Goal: Transaction & Acquisition: Purchase product/service

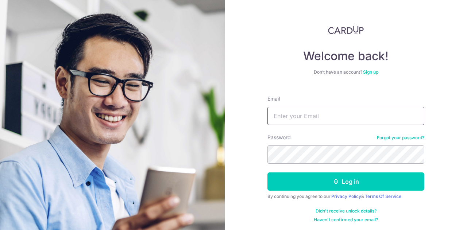
click at [295, 120] on input "Email" at bounding box center [346, 116] width 157 height 18
type input "[EMAIL_ADDRESS][DOMAIN_NAME]"
click at [268, 173] on button "Log in" at bounding box center [346, 182] width 157 height 18
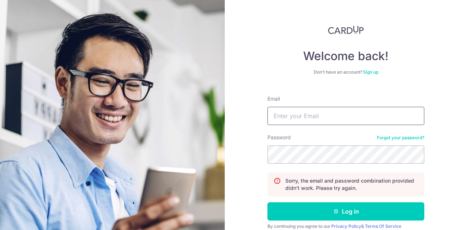
click at [333, 117] on input "Email" at bounding box center [346, 116] width 157 height 18
type input "isaac_seah1309@hotmail.com"
click at [268, 203] on button "Log in" at bounding box center [346, 212] width 157 height 18
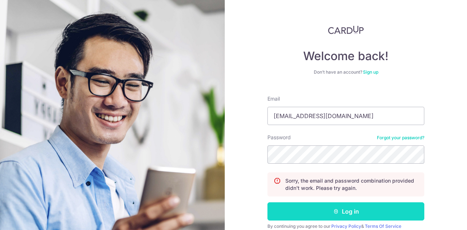
click at [323, 210] on button "Log in" at bounding box center [346, 212] width 157 height 18
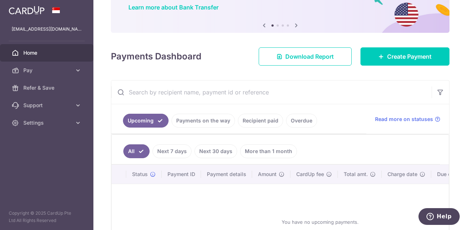
scroll to position [37, 0]
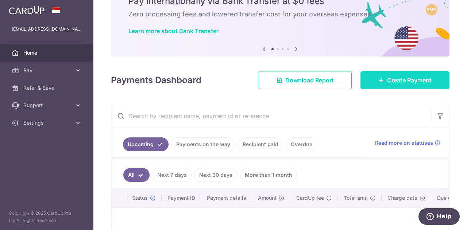
click at [398, 84] on span "Create Payment" at bounding box center [409, 80] width 45 height 9
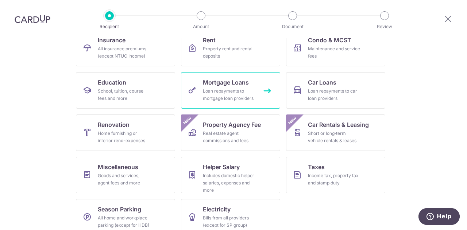
scroll to position [96, 0]
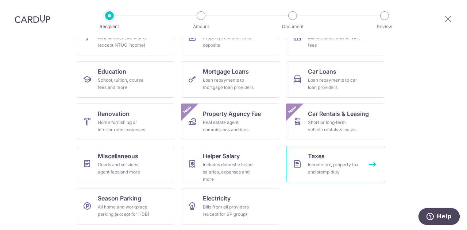
drag, startPoint x: 306, startPoint y: 159, endPoint x: 311, endPoint y: 161, distance: 5.2
click at [311, 161] on link "Taxes Income tax, property tax and stamp duty" at bounding box center [335, 164] width 99 height 37
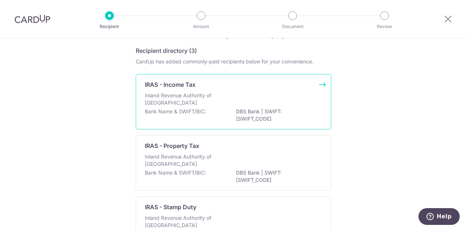
scroll to position [37, 0]
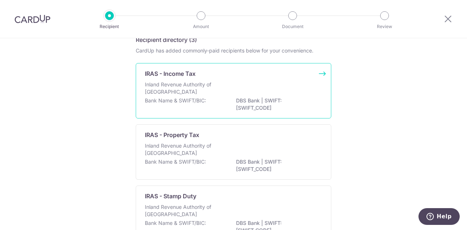
click at [227, 92] on div "Inland Revenue Authority of Singapore" at bounding box center [233, 89] width 177 height 16
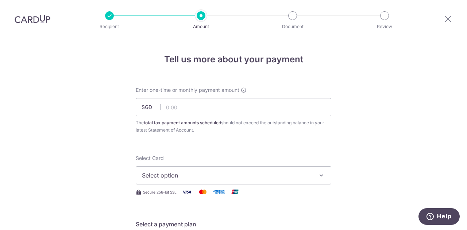
click at [231, 98] on div "Enter one-time or monthly payment amount SGD The total tax payment amounts sche…" at bounding box center [234, 110] width 196 height 47
click at [230, 103] on input "text" at bounding box center [234, 107] width 196 height 18
click at [224, 133] on div "The total tax payment amounts scheduled should not exceed the outstanding balan…" at bounding box center [234, 126] width 196 height 15
type input "150.00"
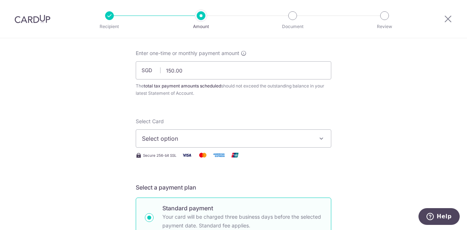
scroll to position [73, 0]
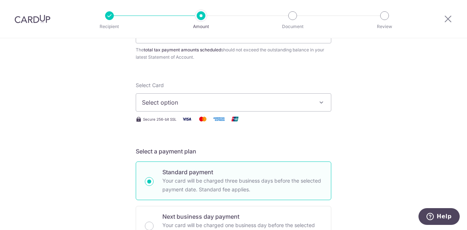
click at [226, 96] on button "Select option" at bounding box center [234, 102] width 196 height 18
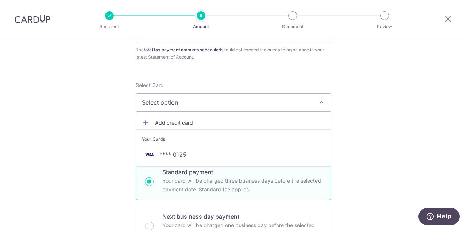
click at [222, 140] on div "Your Cards" at bounding box center [233, 139] width 183 height 7
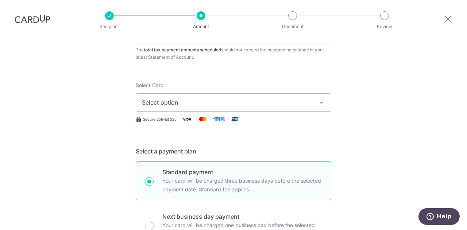
click at [224, 152] on h5 "Select a payment plan" at bounding box center [234, 151] width 196 height 9
click at [230, 95] on button "Select option" at bounding box center [234, 102] width 196 height 18
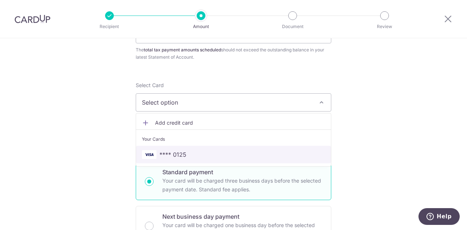
click at [225, 149] on link "**** 0125" at bounding box center [233, 155] width 195 height 18
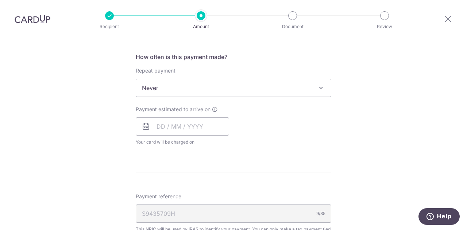
scroll to position [293, 0]
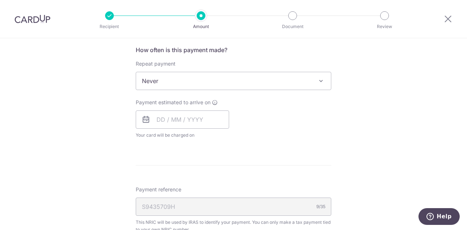
click at [197, 84] on span "Never" at bounding box center [233, 81] width 195 height 18
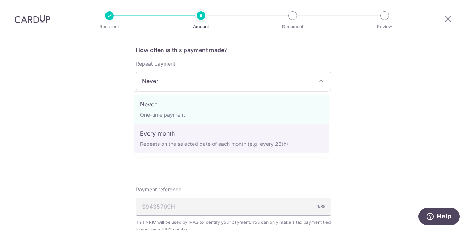
select select "3"
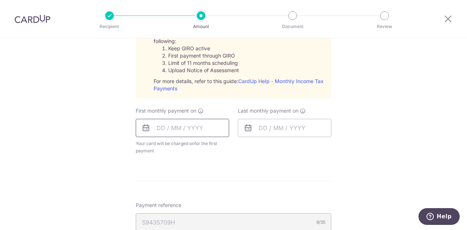
scroll to position [366, 0]
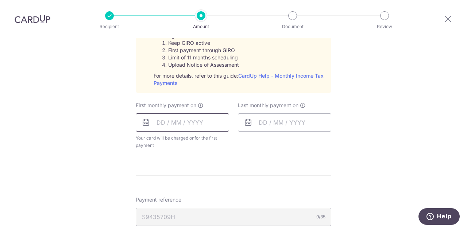
click at [200, 124] on input "text" at bounding box center [182, 123] width 93 height 18
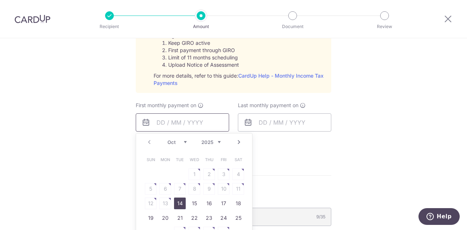
scroll to position [402, 0]
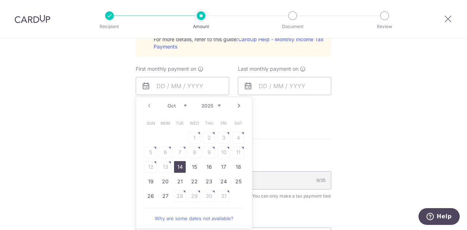
click at [179, 164] on link "14" at bounding box center [180, 167] width 12 height 12
type input "14/10/2025"
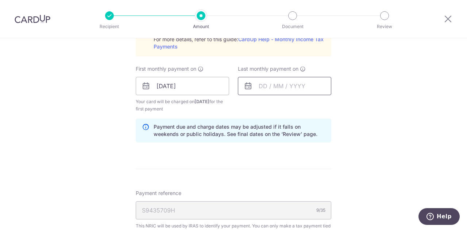
click at [292, 87] on input "text" at bounding box center [284, 86] width 93 height 18
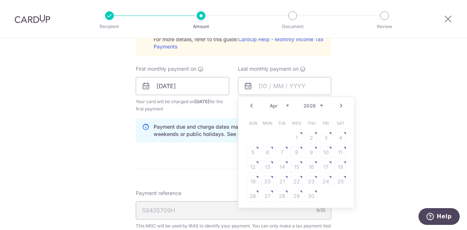
click at [278, 166] on table "Sun Mon Tue Wed Thu Fri Sat 1 2 3 4 5 6 7 8 9 10 11 12 13 14 15 16 17 18 19 20 …" at bounding box center [297, 160] width 102 height 88
click at [282, 162] on link "17" at bounding box center [282, 167] width 12 height 12
type input "17/03/2026"
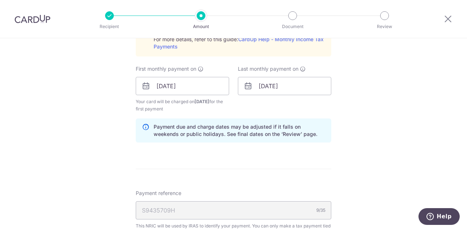
drag, startPoint x: 163, startPoint y: 156, endPoint x: 164, endPoint y: 160, distance: 4.2
click at [158, 158] on form "Enter one-time or monthly payment amount SGD 150.00 150.00 The total tax paymen…" at bounding box center [234, 38] width 196 height 709
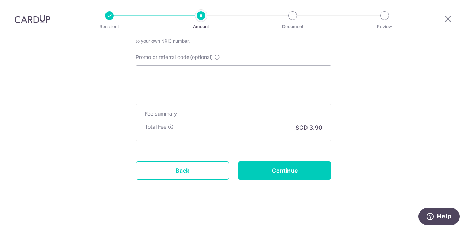
scroll to position [599, 0]
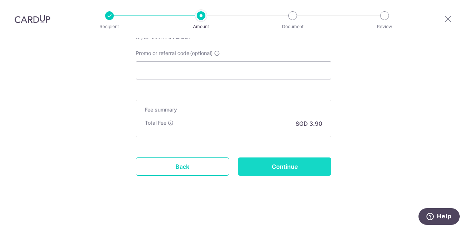
click at [276, 167] on input "Continue" at bounding box center [284, 167] width 93 height 18
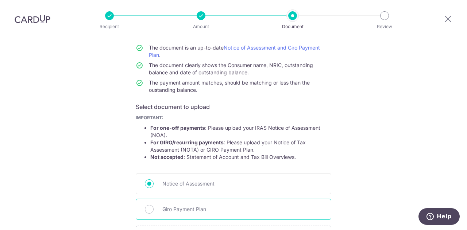
scroll to position [142, 0]
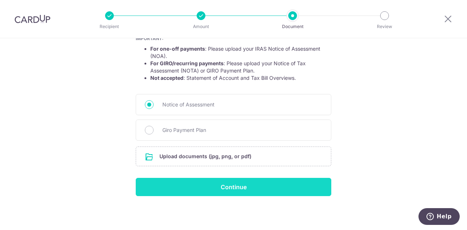
click at [220, 187] on input "Continue" at bounding box center [234, 187] width 196 height 18
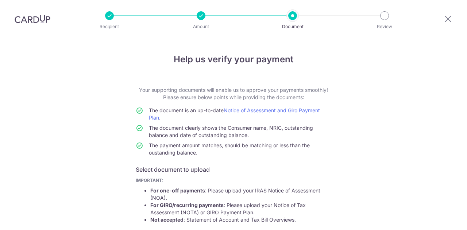
scroll to position [153, 0]
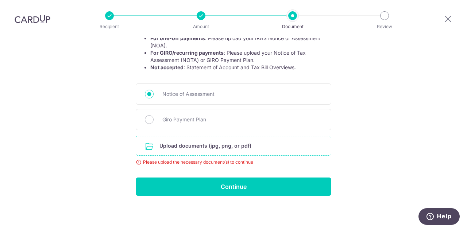
click at [209, 151] on input "file" at bounding box center [233, 146] width 195 height 19
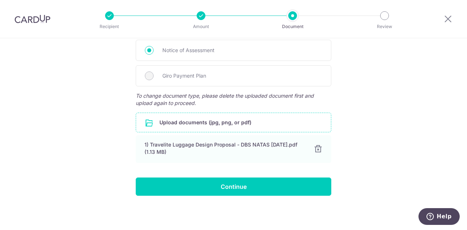
scroll to position [196, 0]
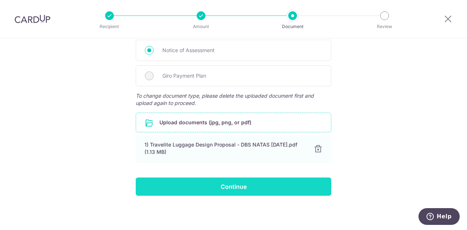
click at [246, 186] on input "Continue" at bounding box center [234, 187] width 196 height 18
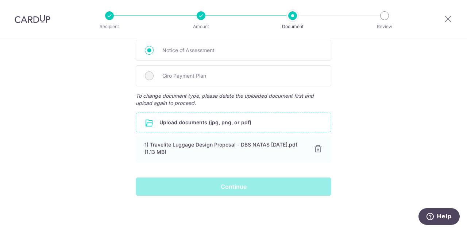
scroll to position [160, 0]
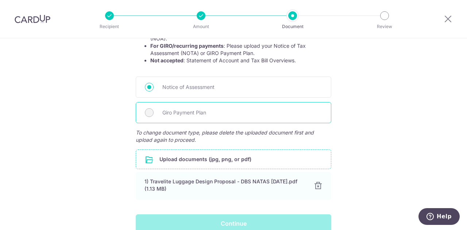
click at [204, 112] on span "Giro Payment Plan" at bounding box center [243, 112] width 160 height 9
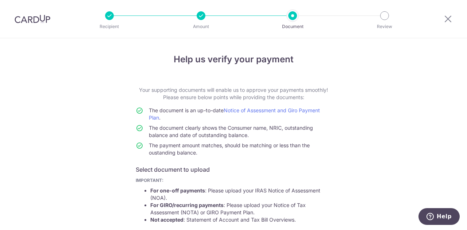
scroll to position [196, 0]
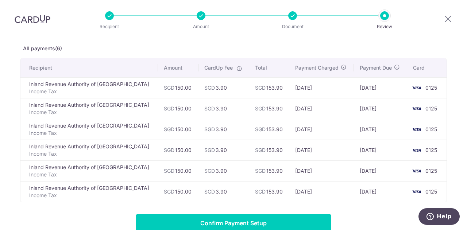
scroll to position [37, 0]
drag, startPoint x: 198, startPoint y: 89, endPoint x: 217, endPoint y: 165, distance: 78.1
click at [217, 165] on tbody "Inland Revenue Authority of Singapore Income Tax SGD 150.00 SGD 3.90 SGD 153.90…" at bounding box center [233, 139] width 427 height 125
click at [194, 203] on div "Review payment details All payments(6) Recipient Amount CardUp Fee Total Paymen…" at bounding box center [233, 152] width 427 height 272
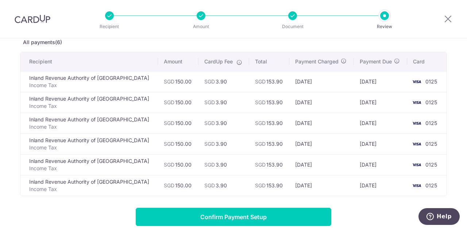
scroll to position [35, 0]
